Goal: Navigation & Orientation: Understand site structure

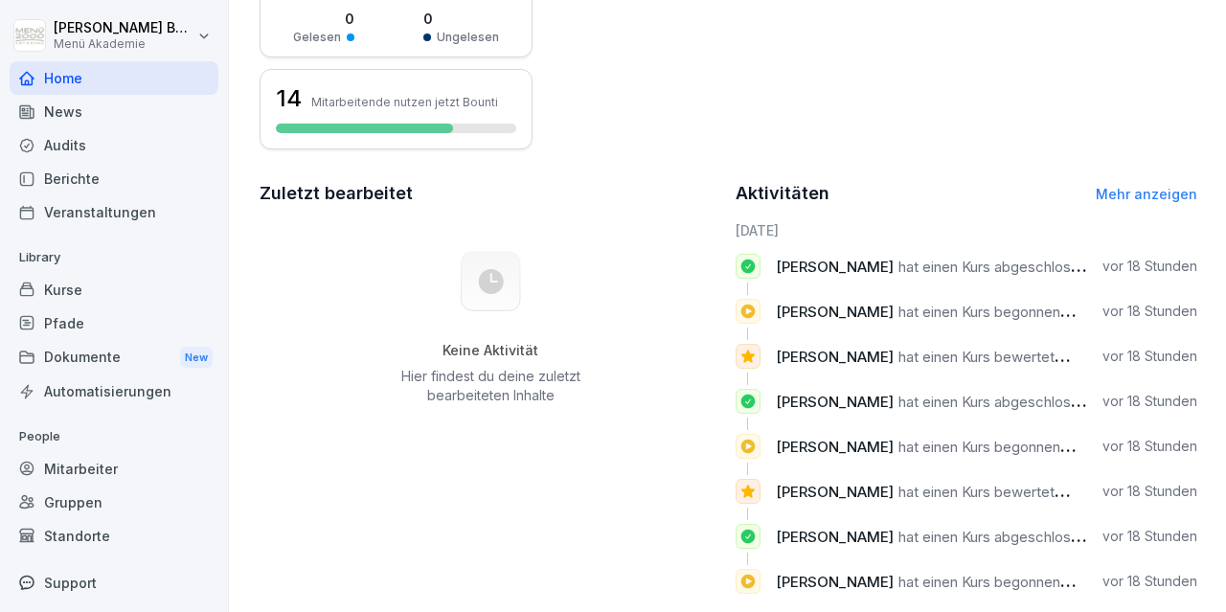
scroll to position [433, 0]
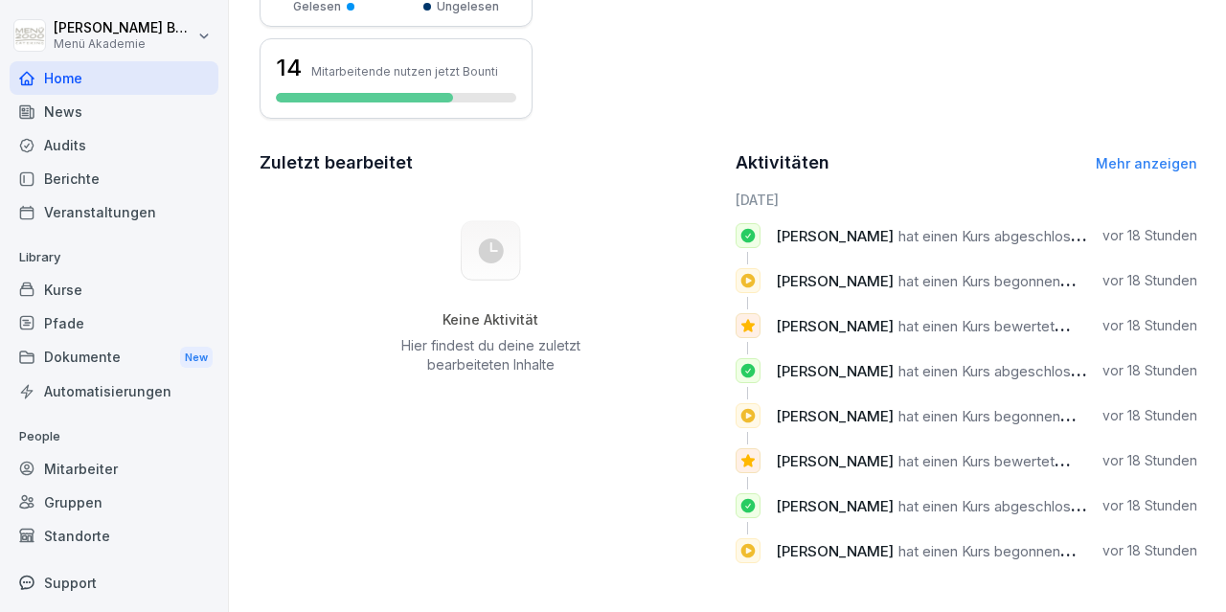
click at [749, 280] on icon at bounding box center [748, 280] width 17 height 19
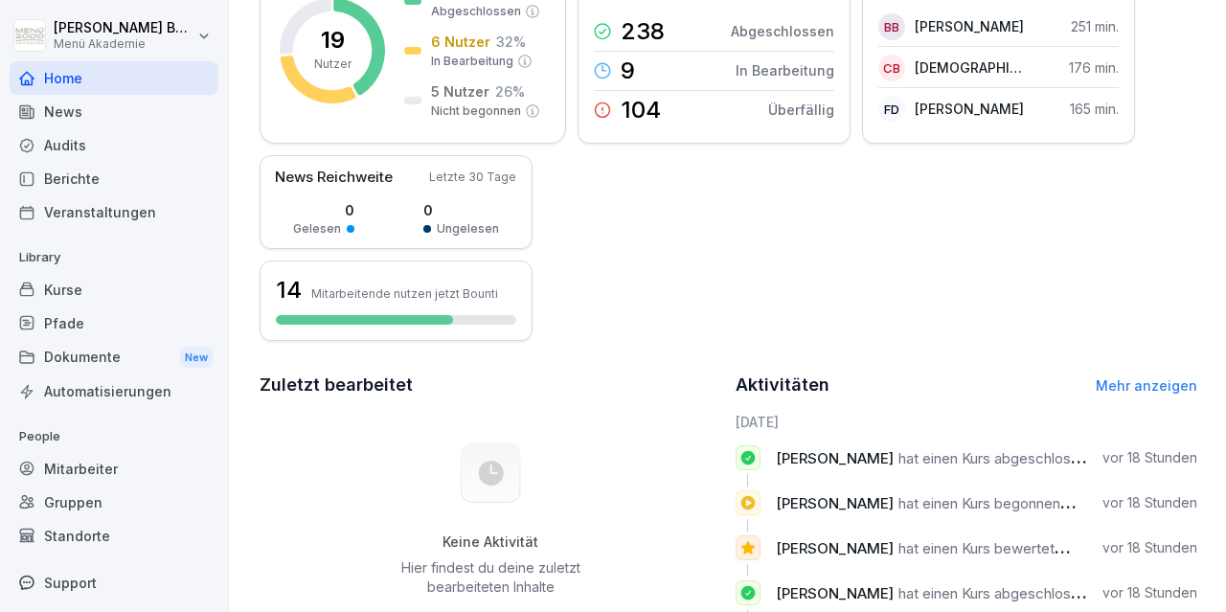
click at [95, 148] on div "Audits" at bounding box center [114, 145] width 209 height 34
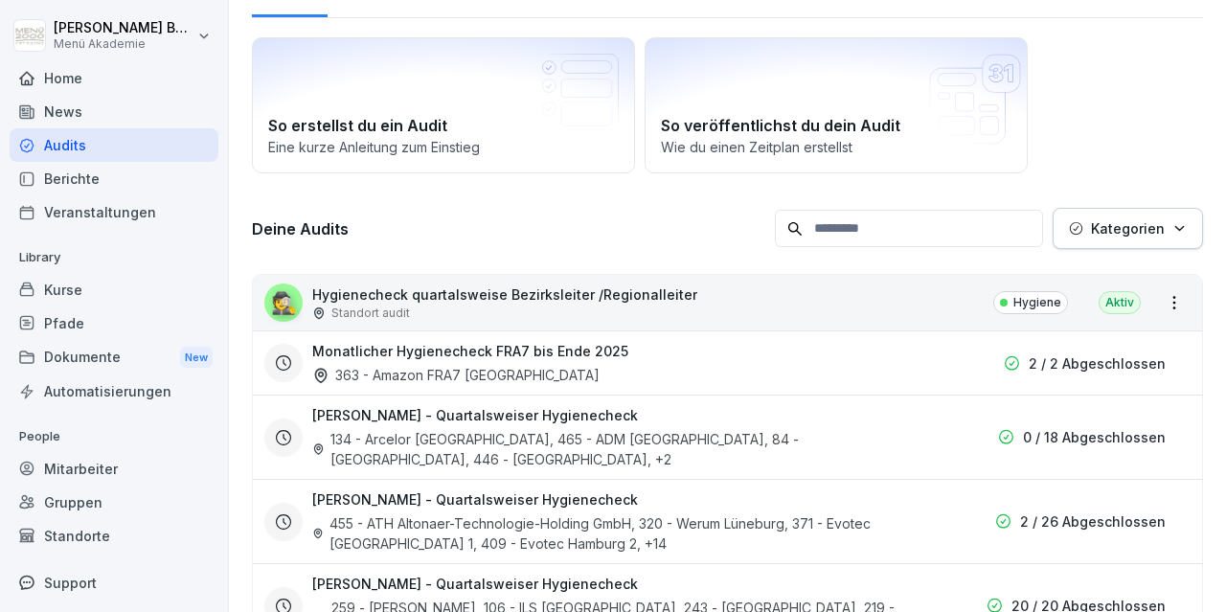
scroll to position [130, 0]
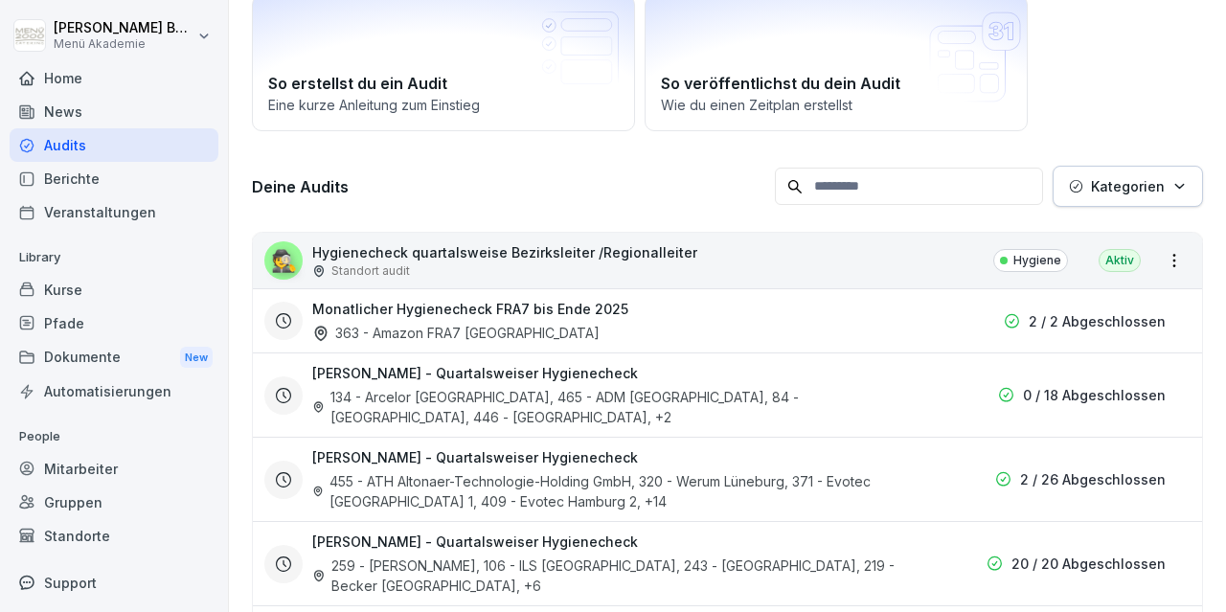
click at [64, 177] on div "Berichte" at bounding box center [114, 179] width 209 height 34
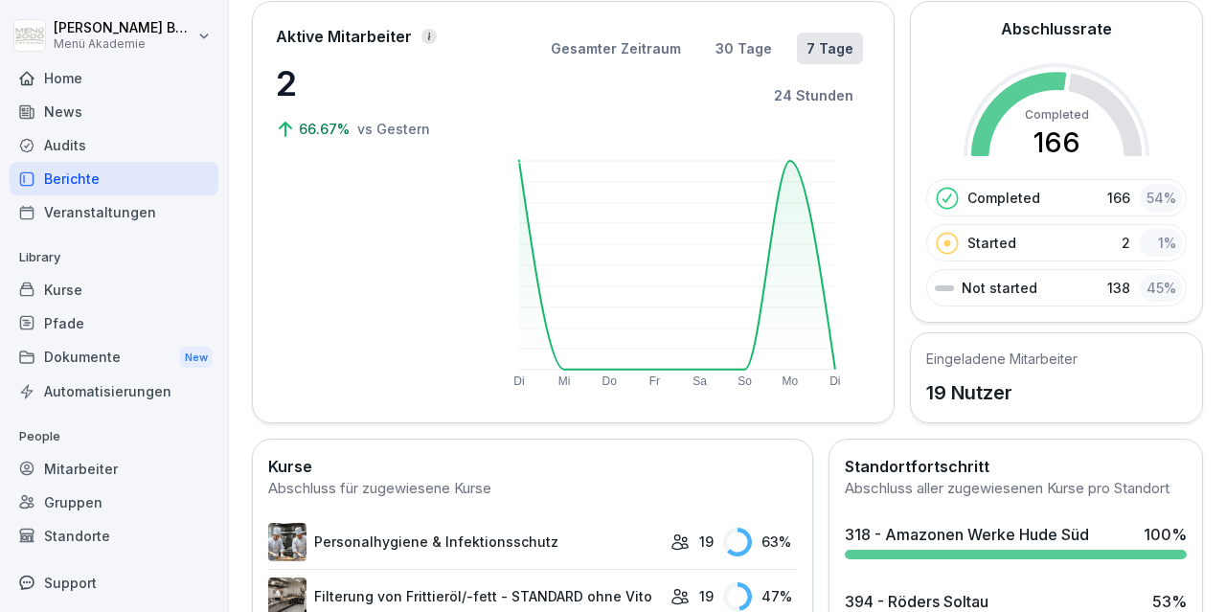
drag, startPoint x: 672, startPoint y: 210, endPoint x: 568, endPoint y: 221, distance: 104.1
click at [568, 221] on rect at bounding box center [677, 265] width 316 height 209
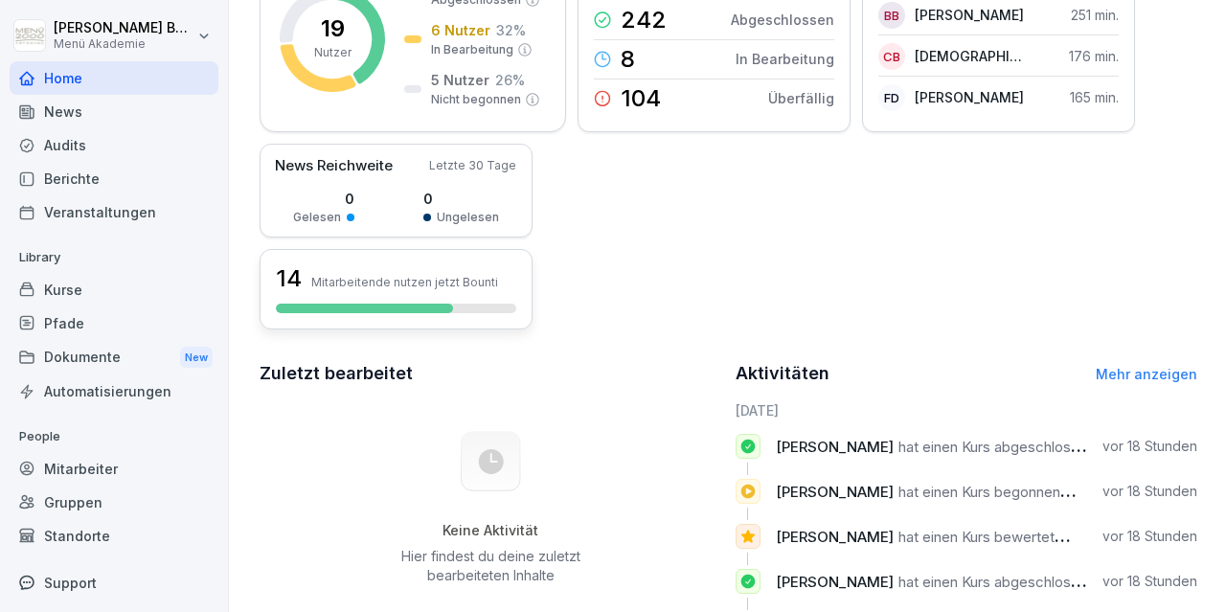
scroll to position [433, 0]
